Goal: Task Accomplishment & Management: Use online tool/utility

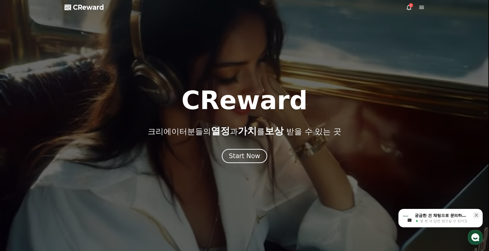
click at [409, 7] on icon at bounding box center [409, 7] width 6 height 6
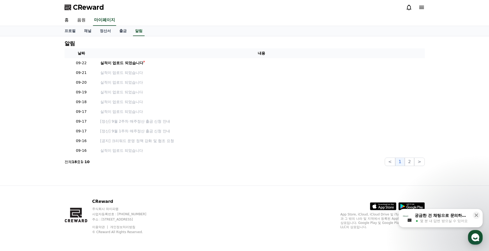
click at [91, 30] on link "채널" at bounding box center [88, 31] width 16 height 10
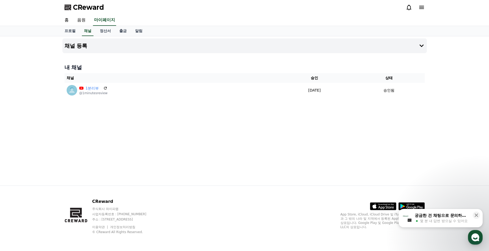
click at [76, 31] on link "프로필" at bounding box center [70, 31] width 20 height 10
select select "**********"
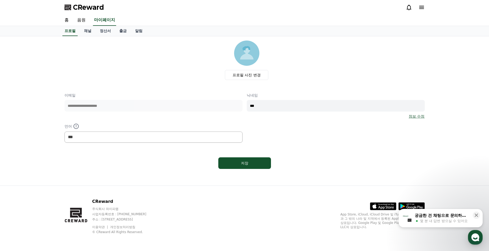
click at [85, 18] on link "음원" at bounding box center [81, 20] width 17 height 11
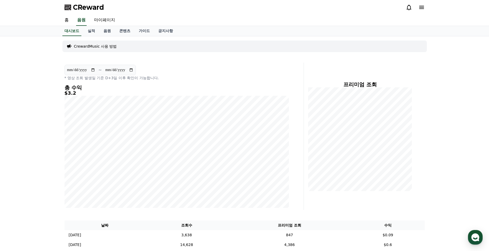
click at [120, 28] on link "콘텐츠" at bounding box center [125, 31] width 20 height 10
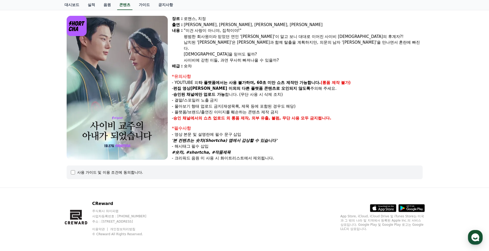
select select
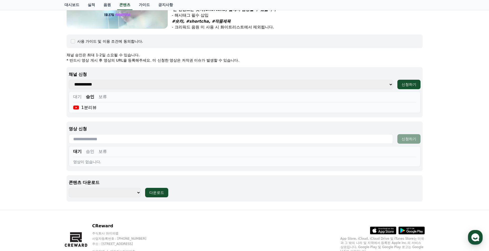
scroll to position [185, 0]
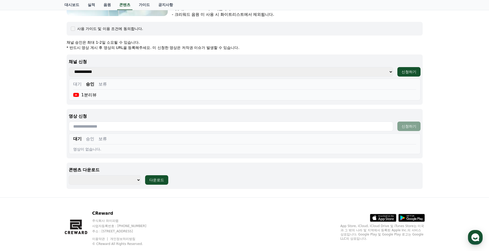
click at [175, 120] on div "영상 신청 신청하기 대기 승인 보류 영상이 없습니다." at bounding box center [245, 134] width 356 height 50
click at [175, 125] on input "text" at bounding box center [231, 127] width 325 height 10
paste input "**********"
type input "**********"
click at [417, 126] on button "신청하기" at bounding box center [409, 126] width 23 height 9
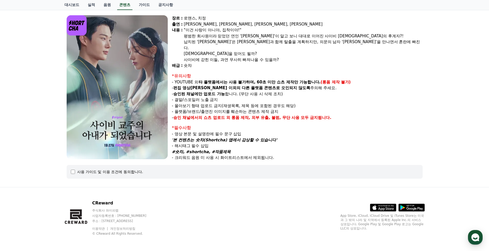
select select
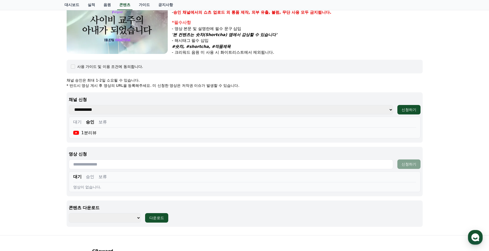
scroll to position [195, 0]
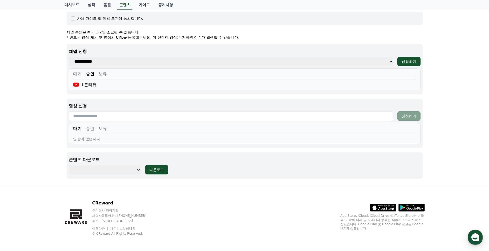
click at [88, 127] on button "승인" at bounding box center [90, 129] width 8 height 6
